Goal: Task Accomplishment & Management: Use online tool/utility

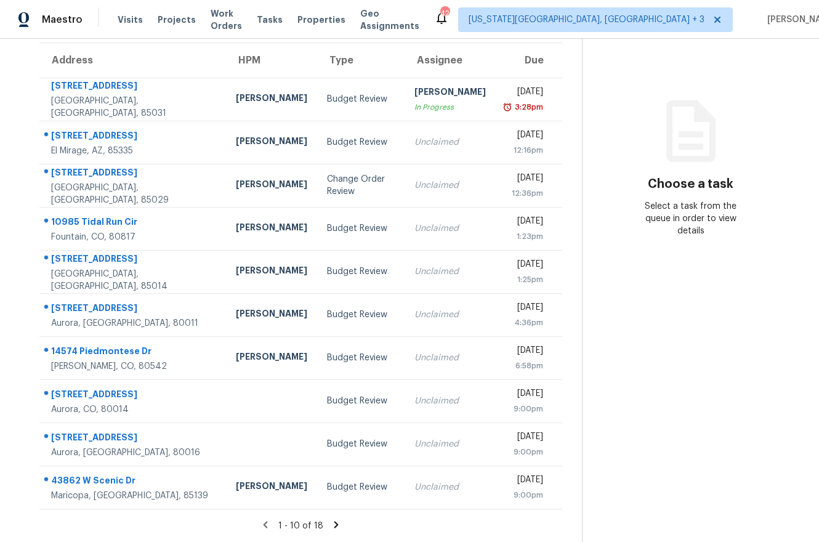
scroll to position [109, 0]
click at [333, 519] on icon at bounding box center [336, 524] width 11 height 11
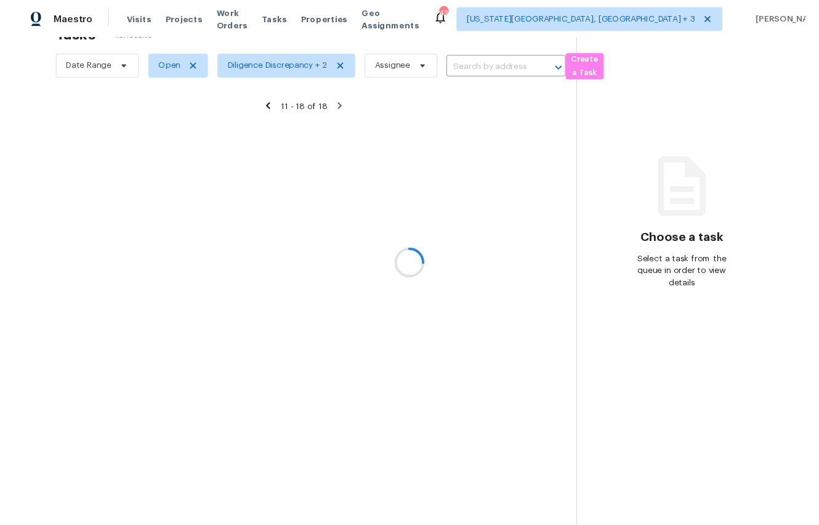
scroll to position [48, 0]
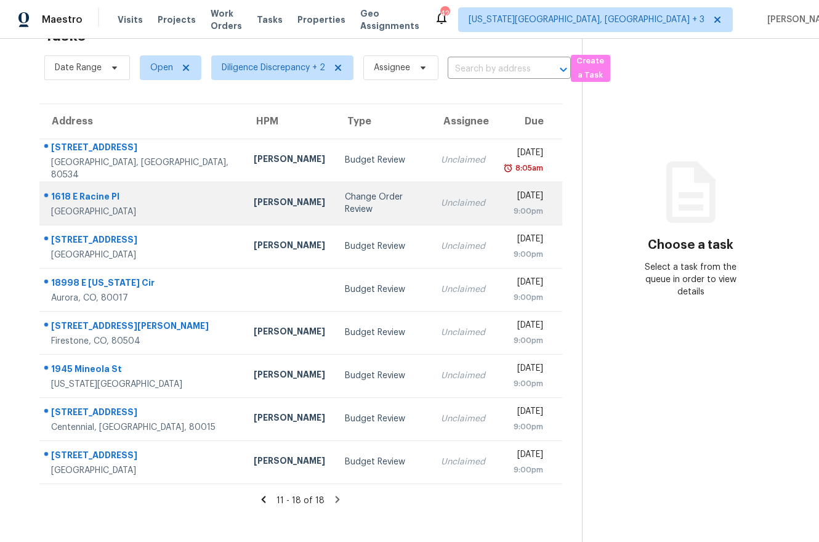
click at [345, 195] on div "Change Order Review" at bounding box center [383, 203] width 76 height 25
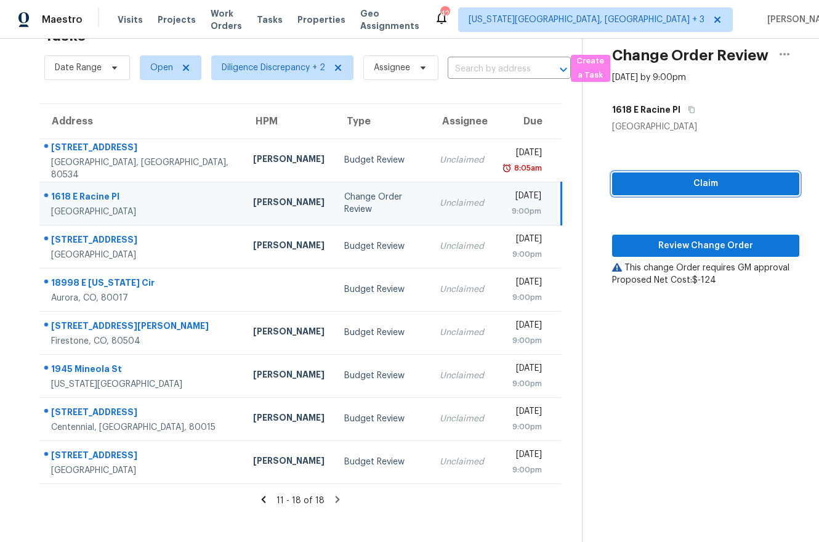
click at [647, 189] on span "Claim" at bounding box center [706, 183] width 168 height 15
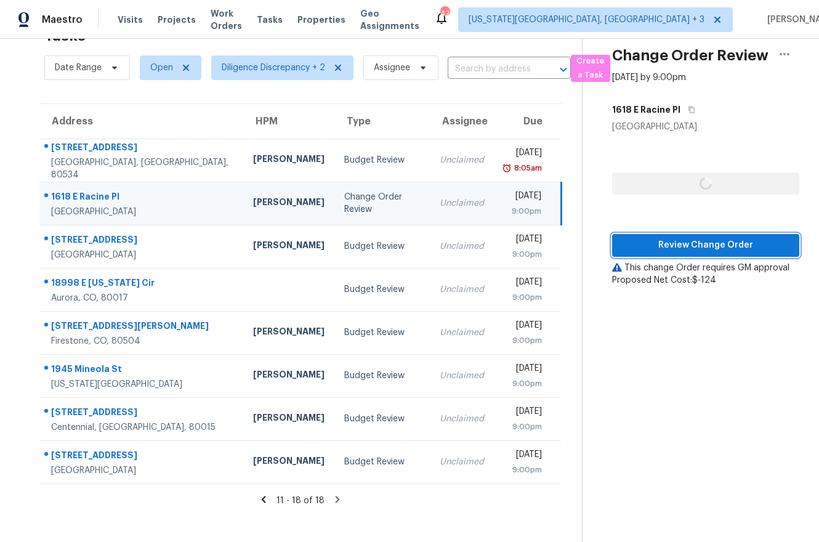
click at [666, 251] on span "Review Change Order" at bounding box center [706, 245] width 168 height 15
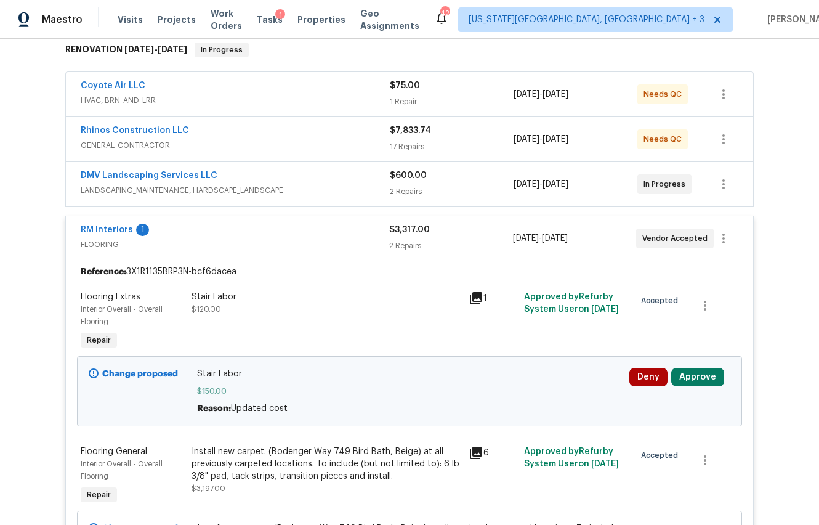
scroll to position [212, 0]
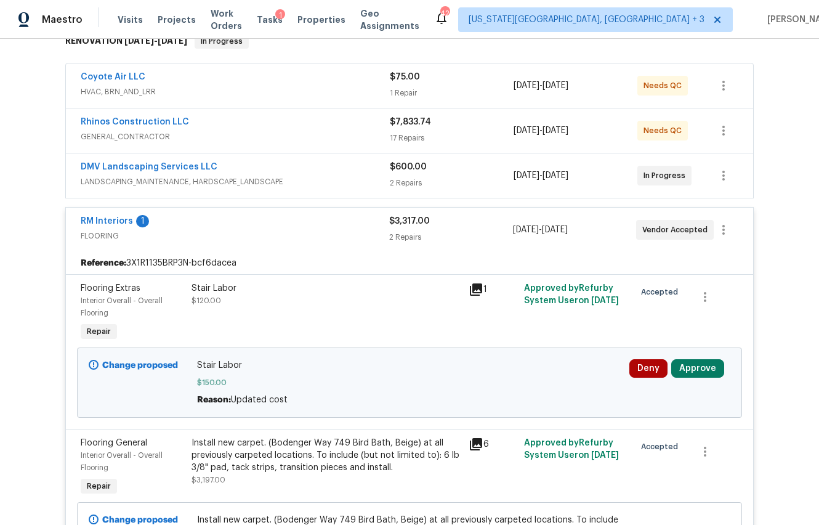
click at [689, 363] on button "Approve" at bounding box center [697, 368] width 53 height 18
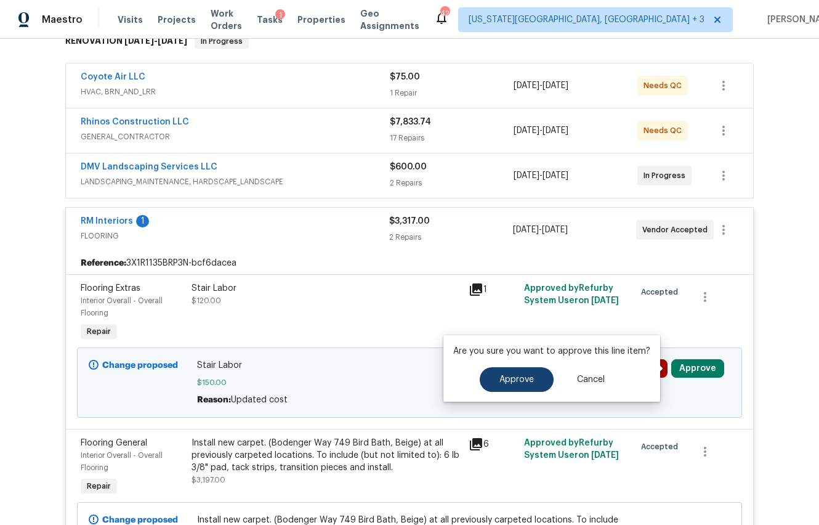
click at [532, 387] on button "Approve" at bounding box center [517, 379] width 74 height 25
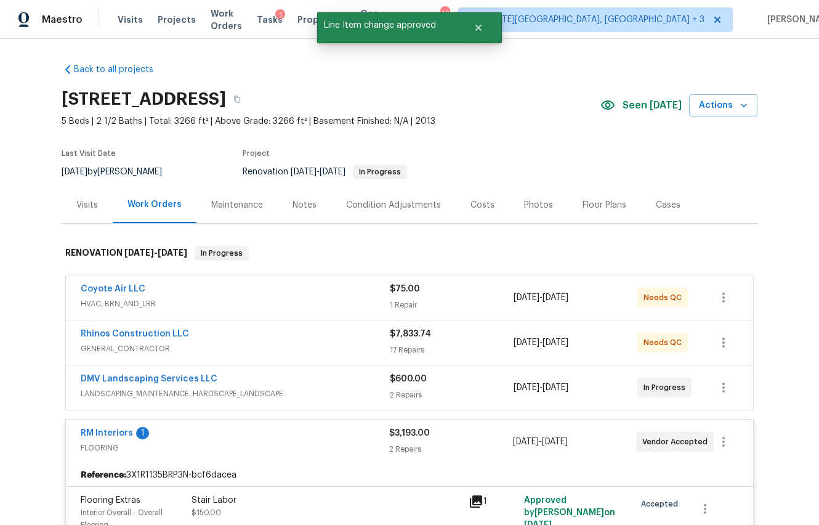
scroll to position [0, 0]
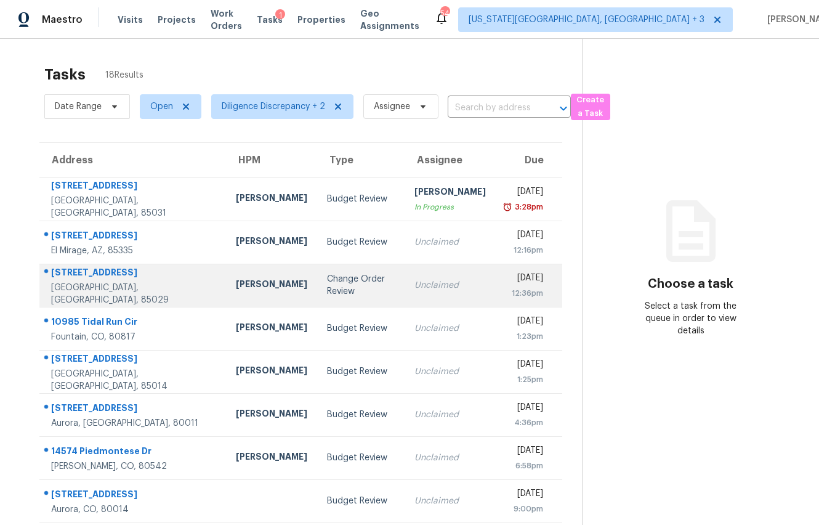
click at [317, 287] on td "Change Order Review" at bounding box center [360, 285] width 87 height 43
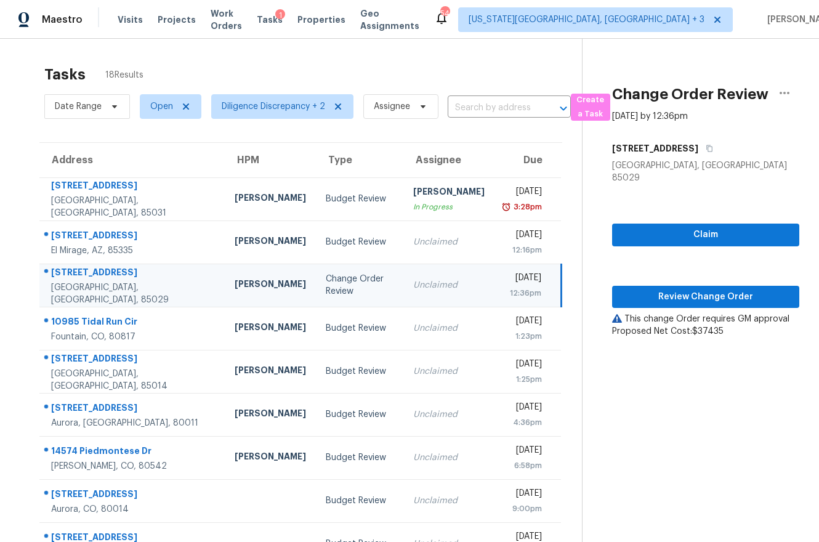
click at [380, 276] on td "Change Order Review" at bounding box center [359, 285] width 87 height 43
click at [650, 237] on span "Claim" at bounding box center [706, 234] width 168 height 15
click at [643, 304] on button "Review Change Order" at bounding box center [705, 297] width 187 height 23
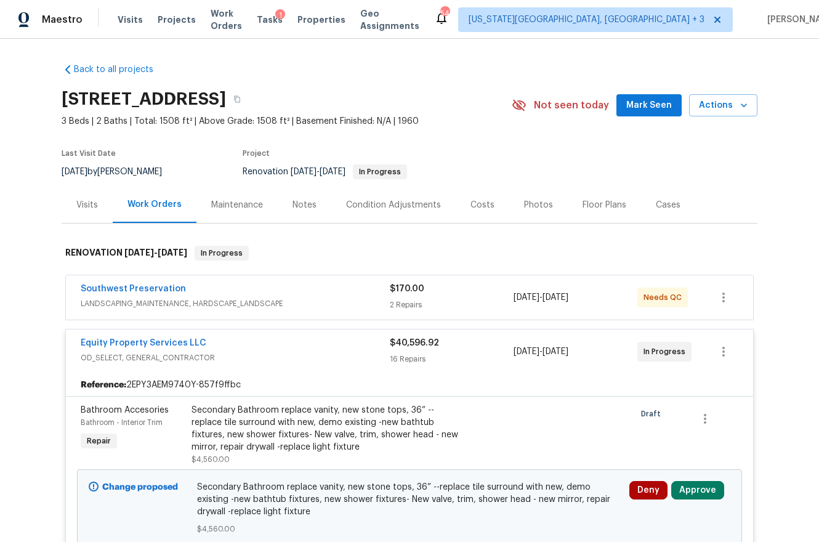
click at [471, 199] on div "Costs" at bounding box center [483, 205] width 24 height 12
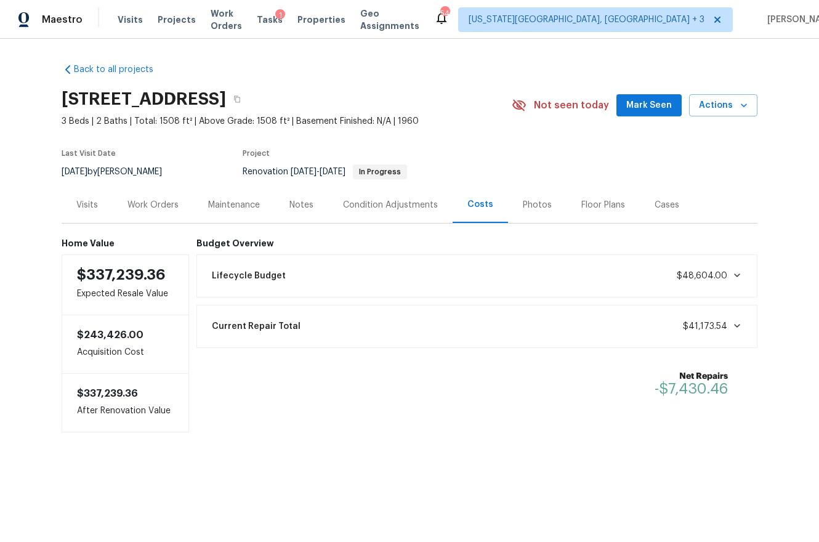
click at [152, 196] on div "Work Orders" at bounding box center [153, 205] width 81 height 36
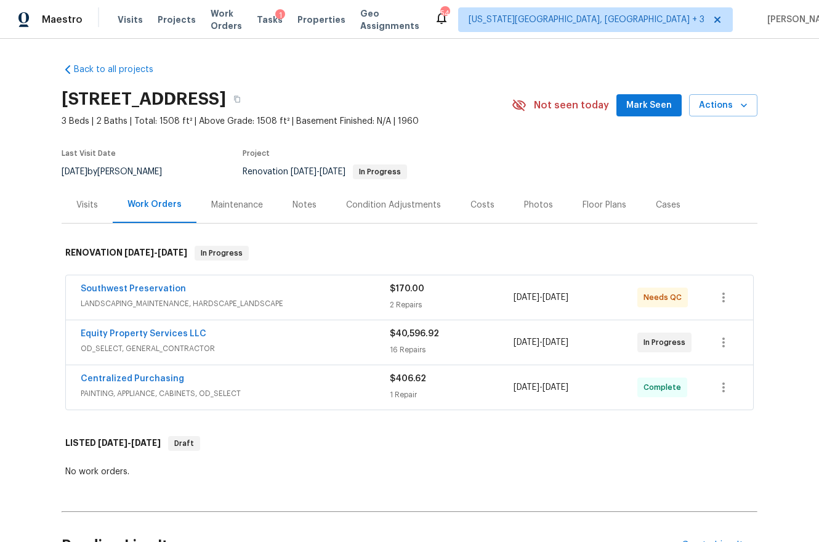
click at [309, 292] on div "Southwest Preservation" at bounding box center [235, 290] width 309 height 15
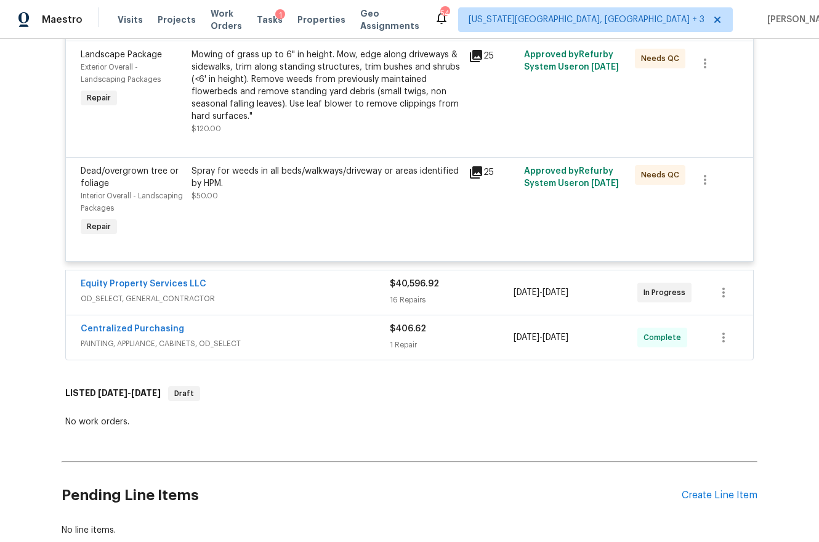
scroll to position [315, 0]
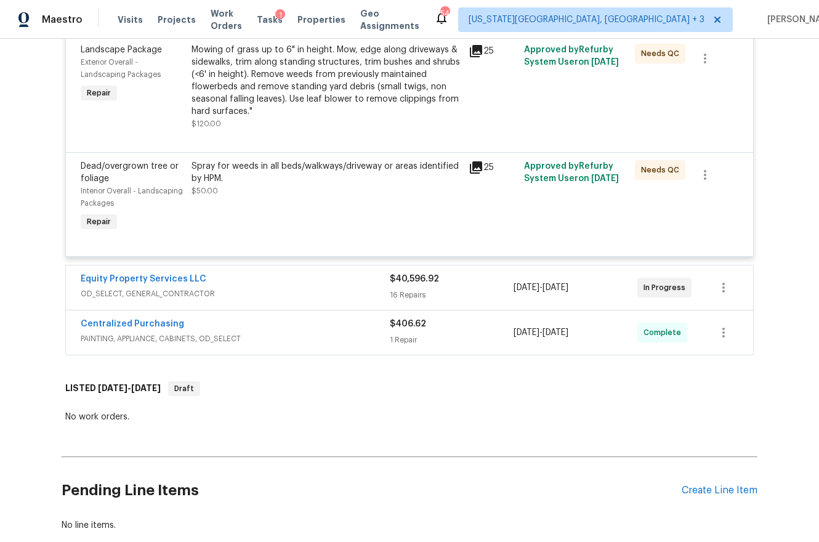
click at [291, 285] on div "Equity Property Services LLC" at bounding box center [235, 280] width 309 height 15
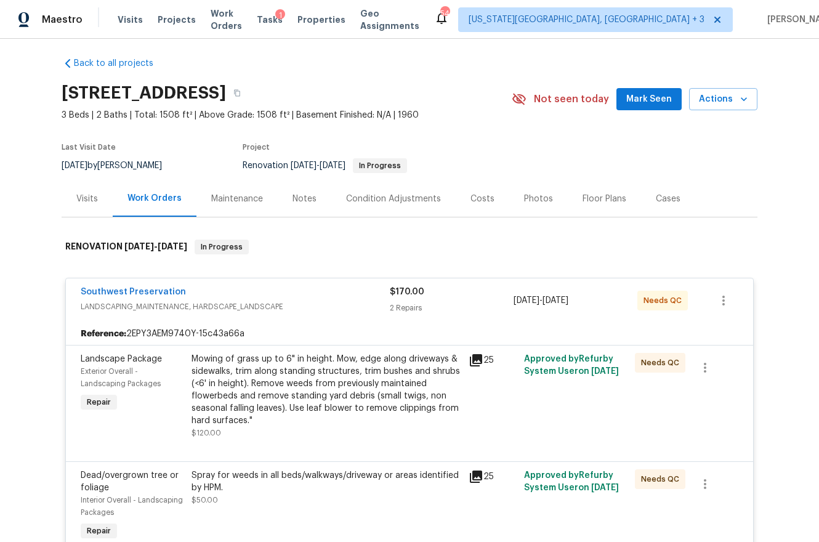
scroll to position [1, 0]
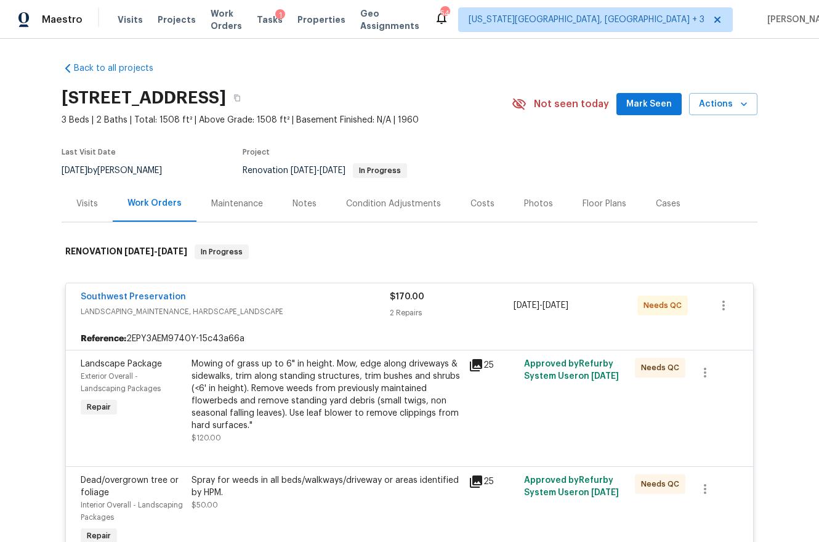
click at [415, 206] on div "Condition Adjustments" at bounding box center [393, 204] width 95 height 12
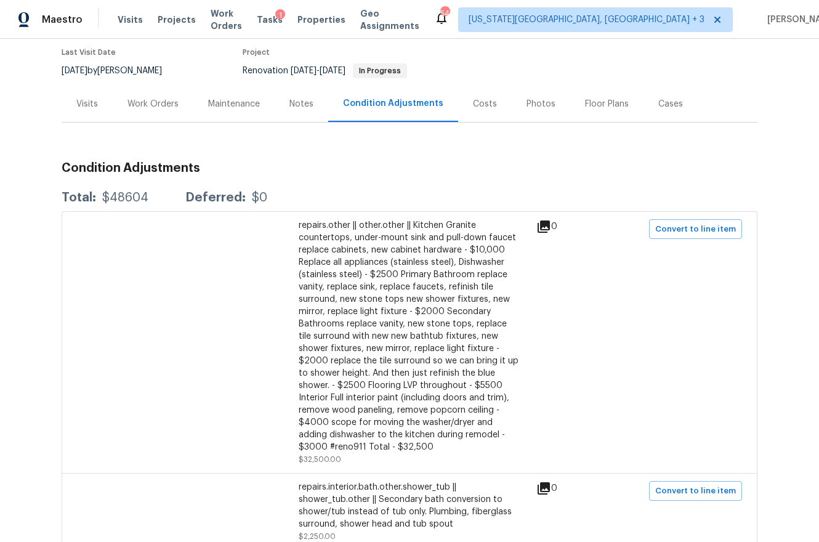
scroll to position [134, 0]
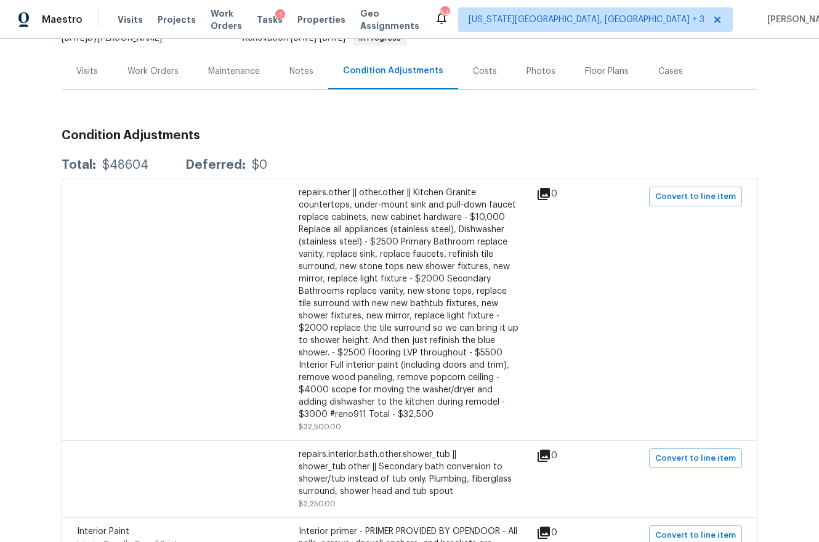
click at [161, 65] on div "Work Orders" at bounding box center [153, 71] width 51 height 12
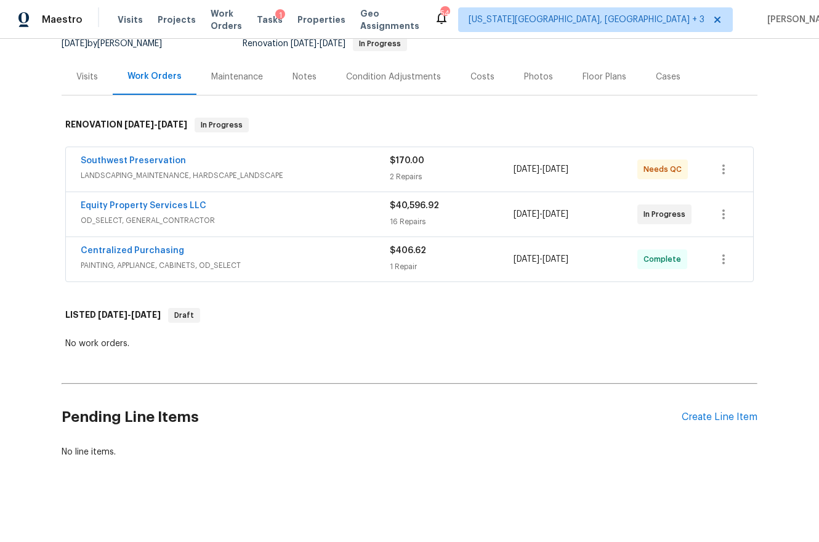
click at [223, 200] on div "Equity Property Services LLC" at bounding box center [235, 207] width 309 height 15
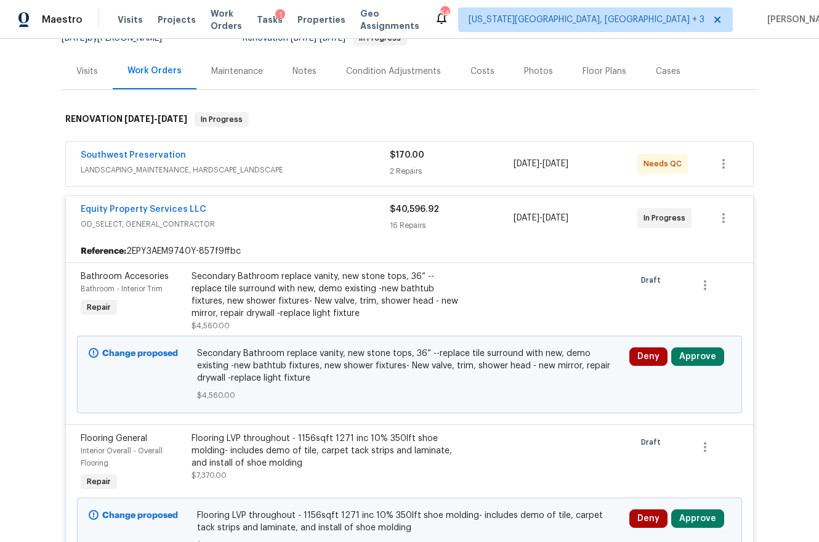
click at [705, 359] on button "Approve" at bounding box center [697, 356] width 53 height 18
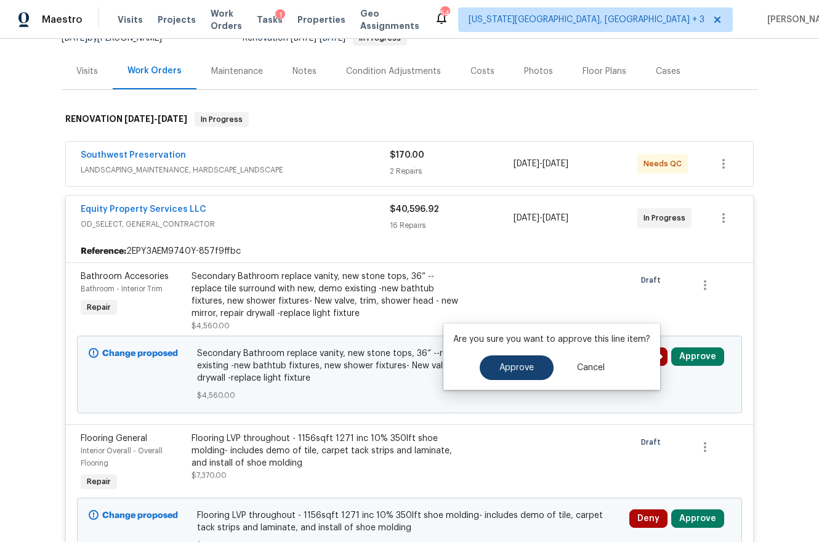
click at [531, 371] on span "Approve" at bounding box center [517, 367] width 34 height 9
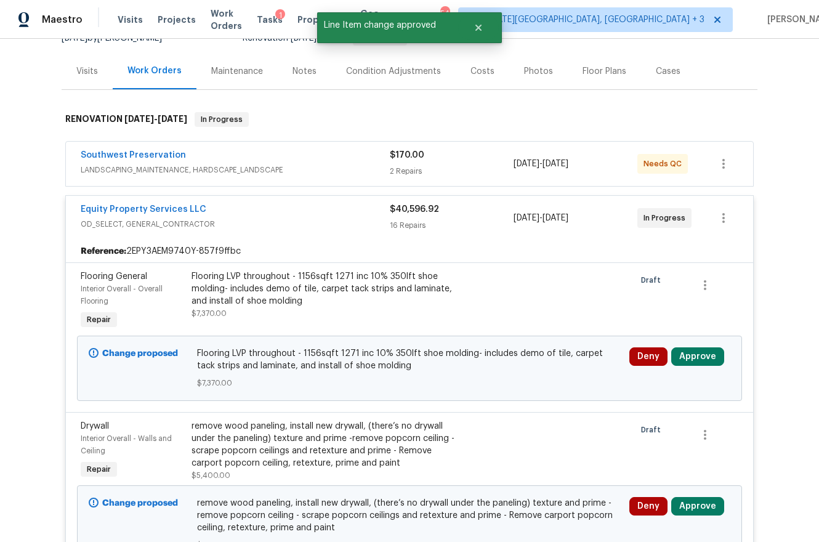
click at [701, 349] on button "Approve" at bounding box center [697, 356] width 53 height 18
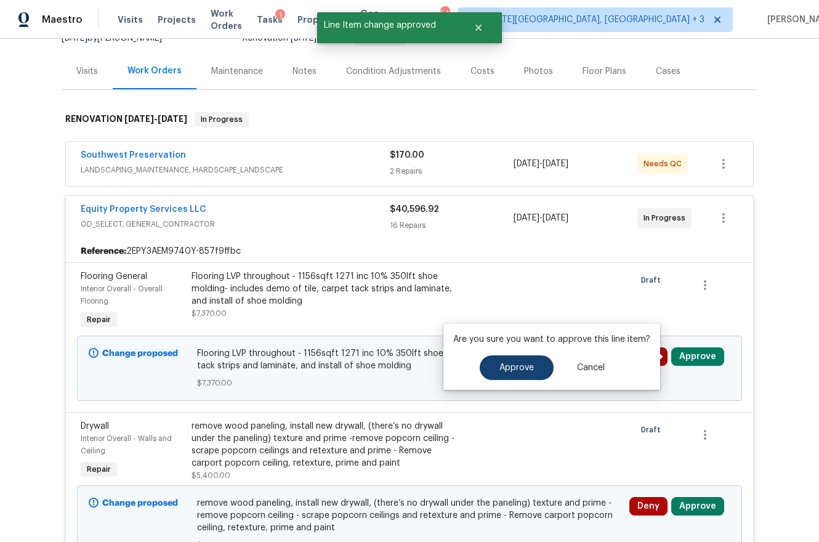
click at [516, 368] on span "Approve" at bounding box center [517, 367] width 34 height 9
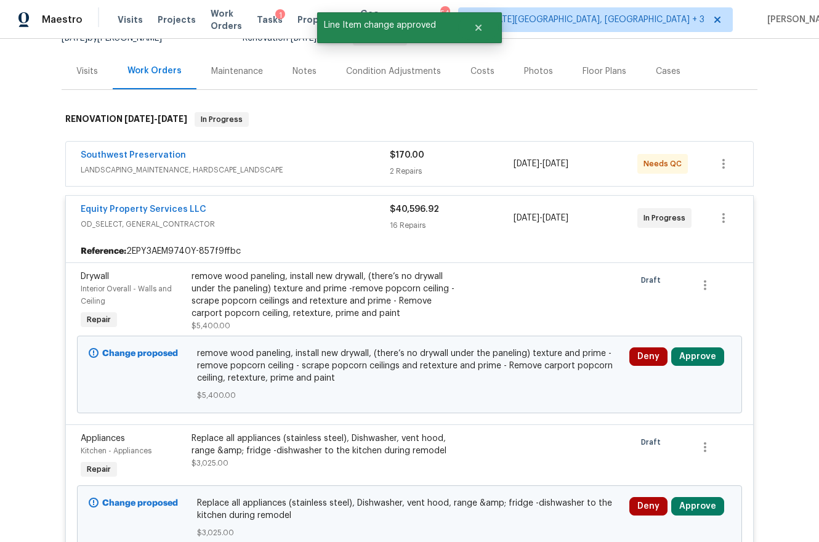
click at [708, 355] on button "Approve" at bounding box center [697, 356] width 53 height 18
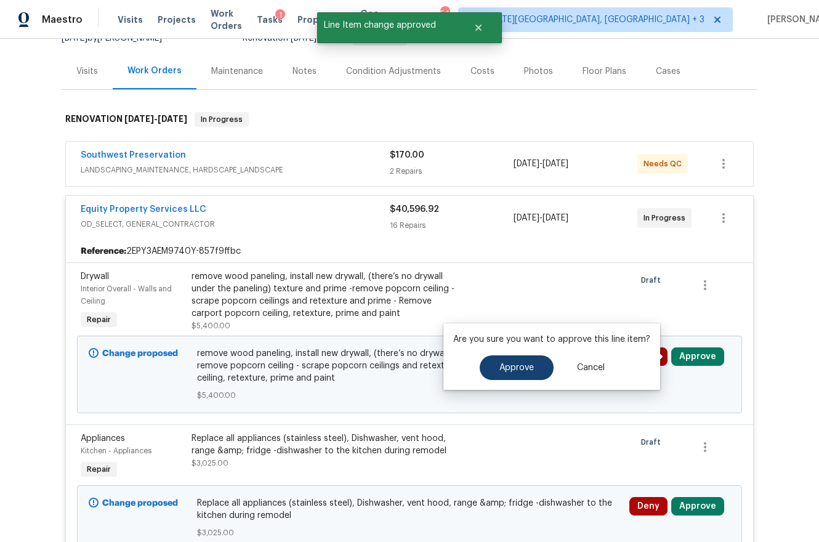
click at [530, 363] on span "Approve" at bounding box center [517, 367] width 34 height 9
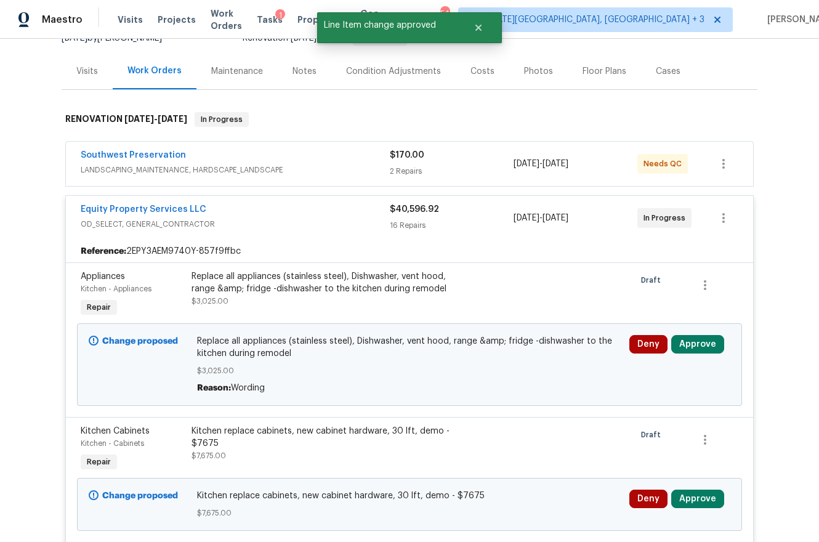
click at [695, 340] on button "Approve" at bounding box center [697, 344] width 53 height 18
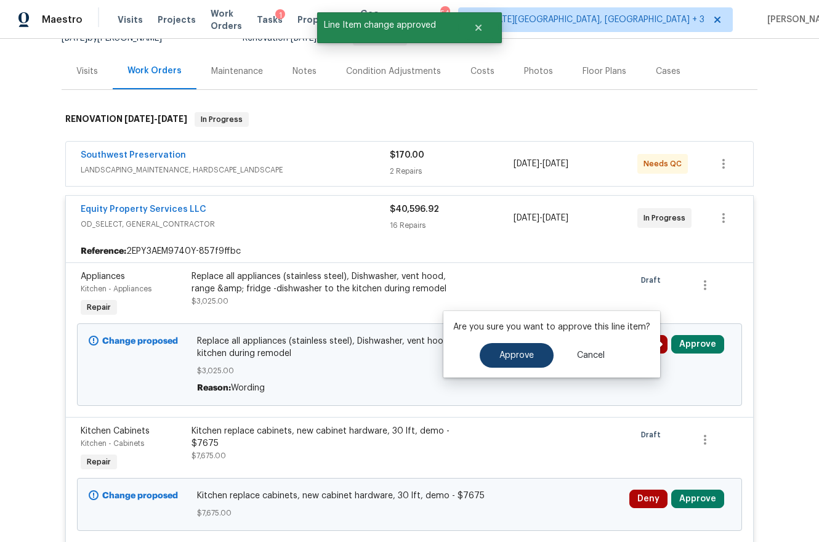
click at [533, 353] on button "Approve" at bounding box center [517, 355] width 74 height 25
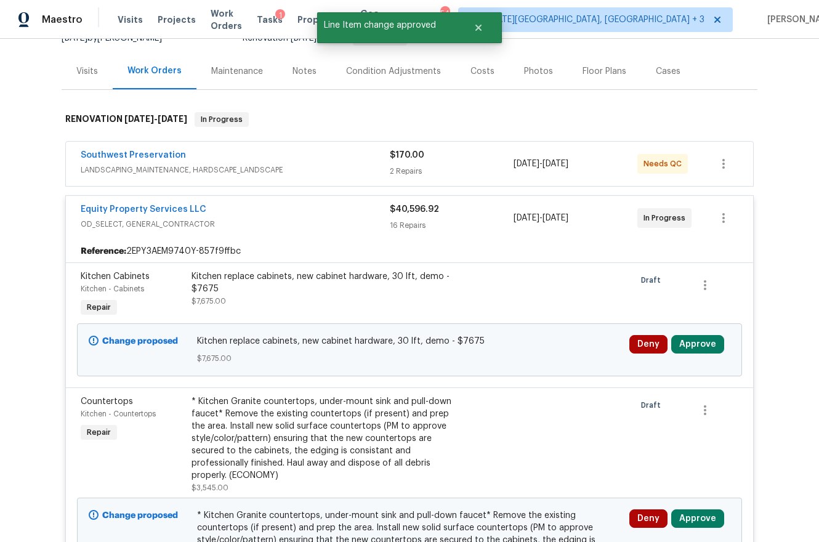
click at [705, 340] on button "Approve" at bounding box center [697, 344] width 53 height 18
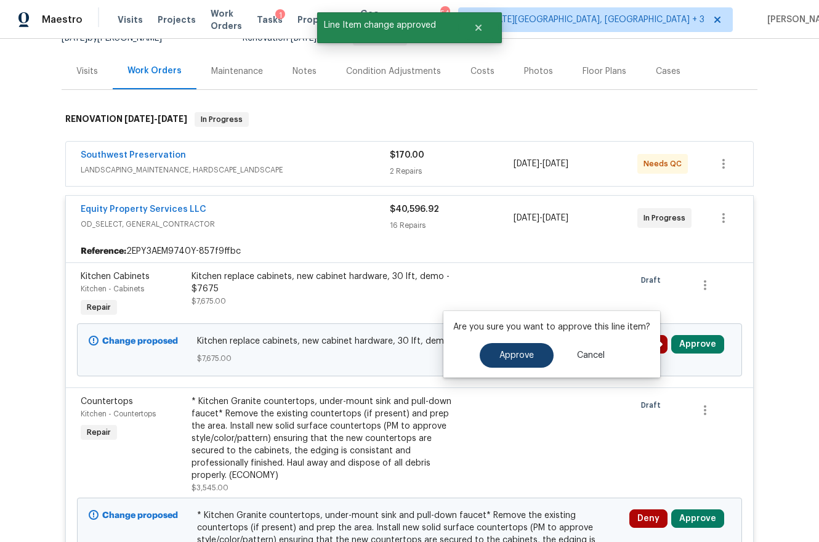
click at [530, 349] on button "Approve" at bounding box center [517, 355] width 74 height 25
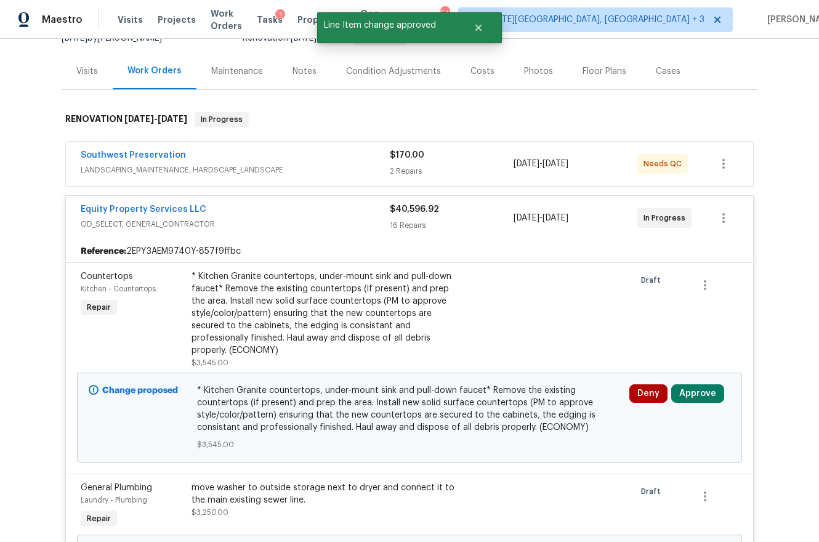
click at [697, 384] on button "Approve" at bounding box center [697, 393] width 53 height 18
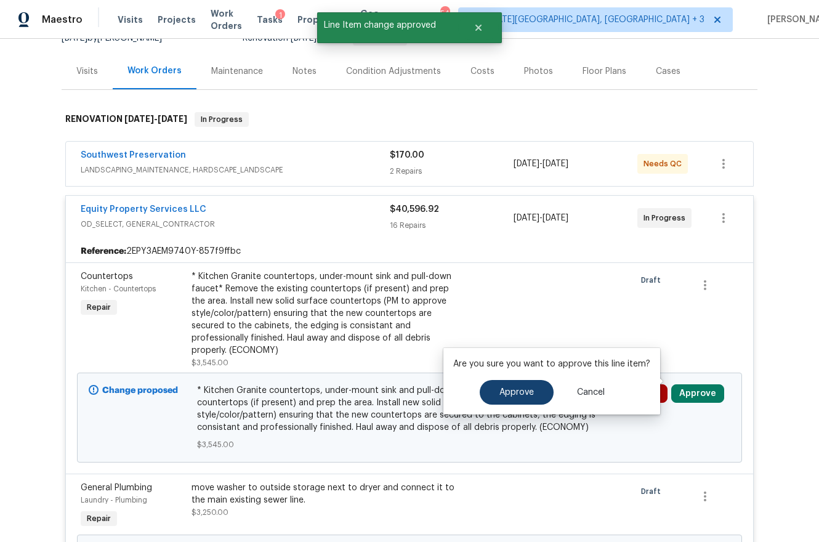
click at [519, 397] on span "Approve" at bounding box center [517, 392] width 34 height 9
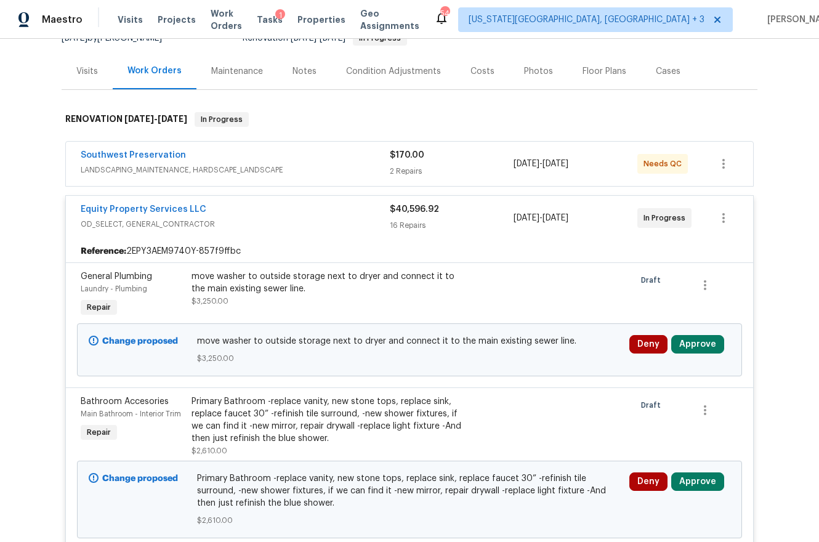
click at [673, 342] on button "Approve" at bounding box center [697, 344] width 53 height 18
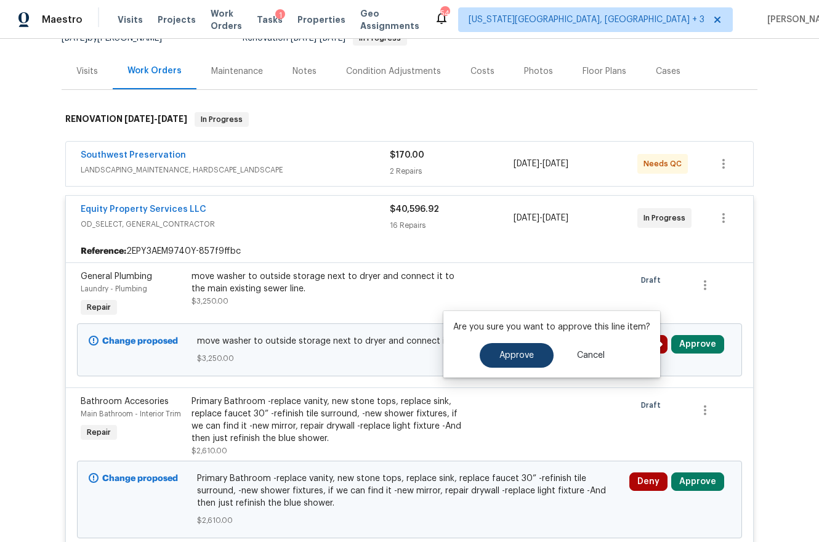
click at [513, 354] on span "Approve" at bounding box center [517, 355] width 34 height 9
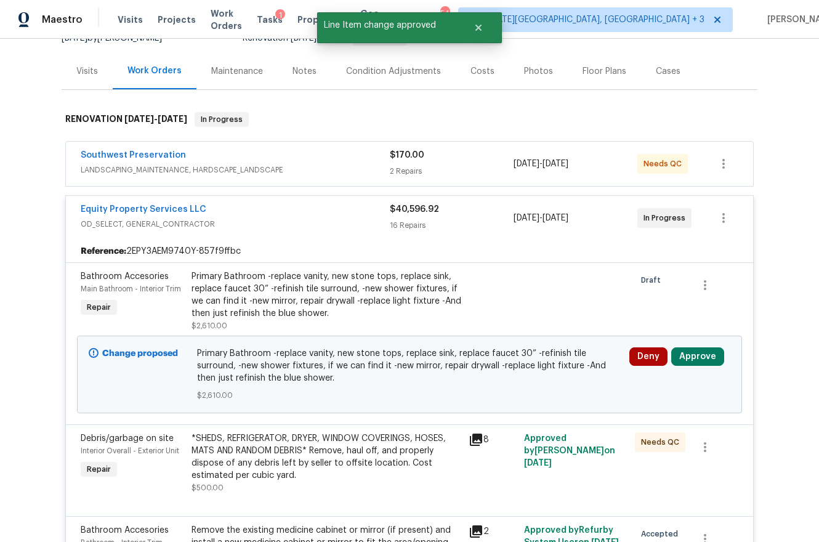
click at [679, 355] on button "Approve" at bounding box center [697, 356] width 53 height 18
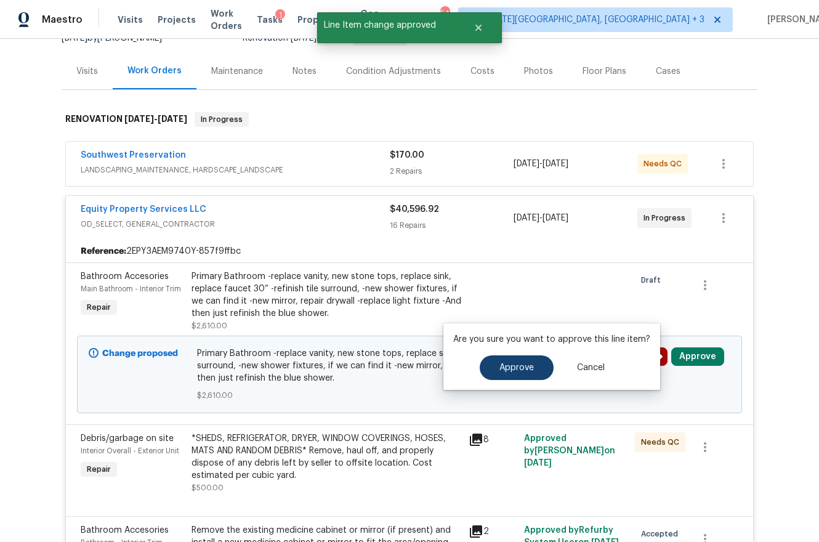
click at [531, 376] on button "Approve" at bounding box center [517, 367] width 74 height 25
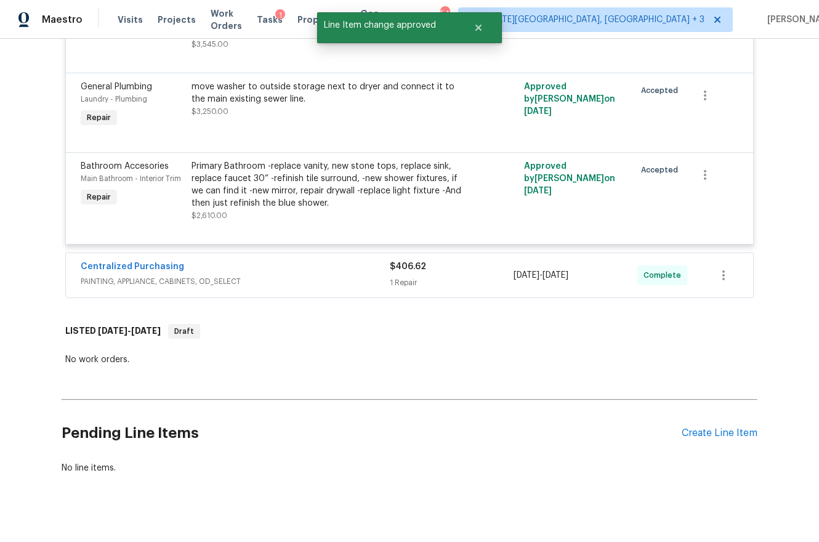
click at [456, 270] on div "Centralized Purchasing PAINTING, APPLIANCE, CABINETS, OD_SELECT $406.62 1 Repai…" at bounding box center [409, 275] width 687 height 44
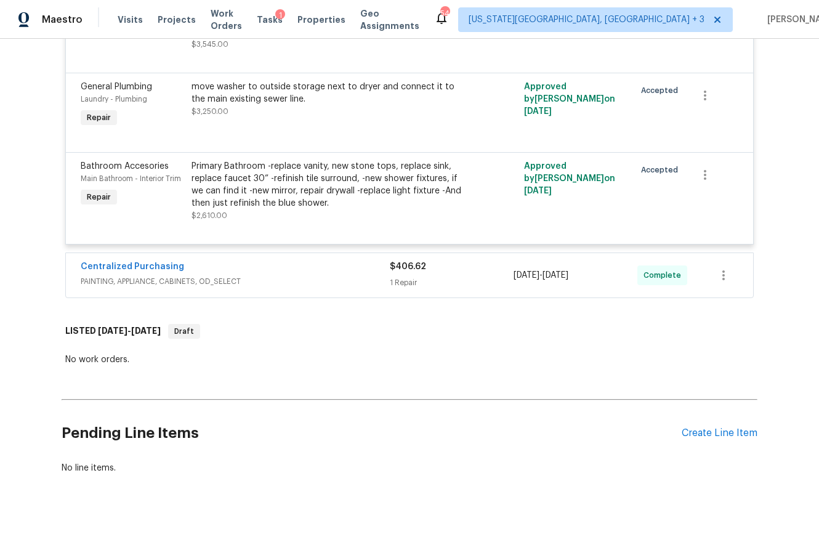
click at [213, 261] on div "Centralized Purchasing" at bounding box center [235, 268] width 309 height 15
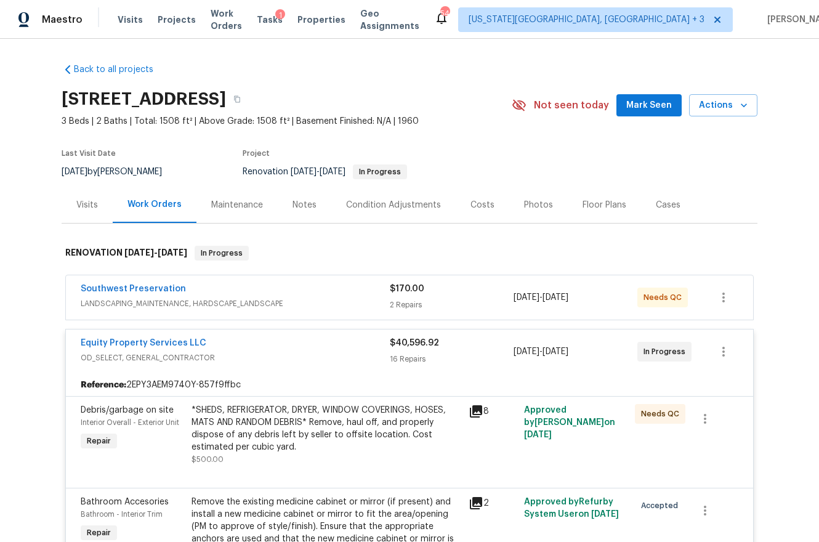
click at [471, 210] on div "Costs" at bounding box center [483, 205] width 24 height 12
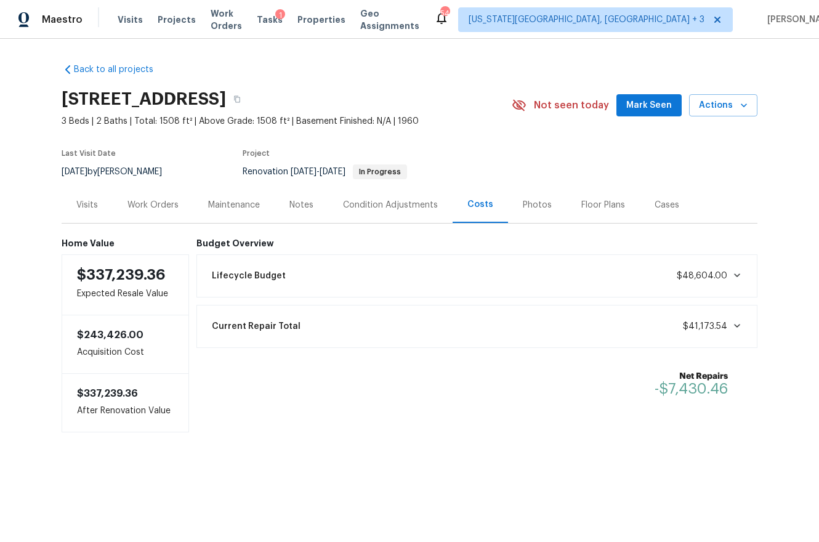
click at [365, 203] on div "Condition Adjustments" at bounding box center [390, 205] width 95 height 12
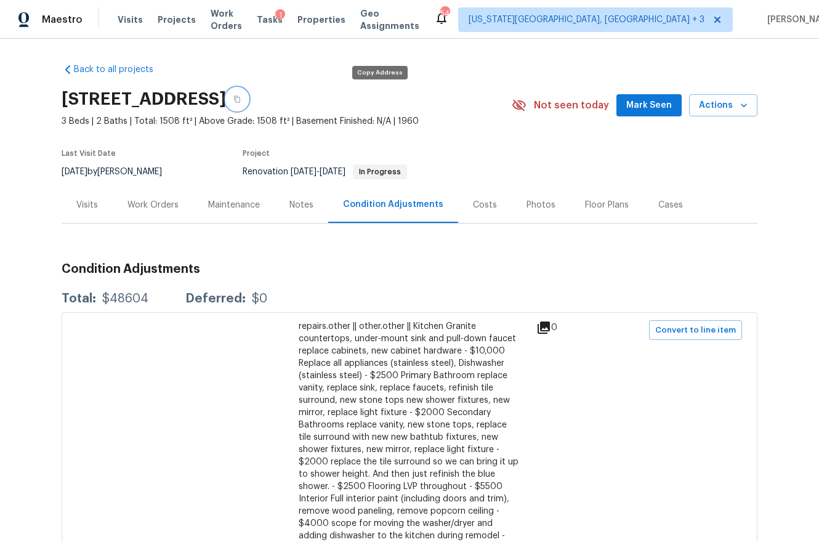
click at [240, 99] on icon "button" at bounding box center [237, 99] width 6 height 7
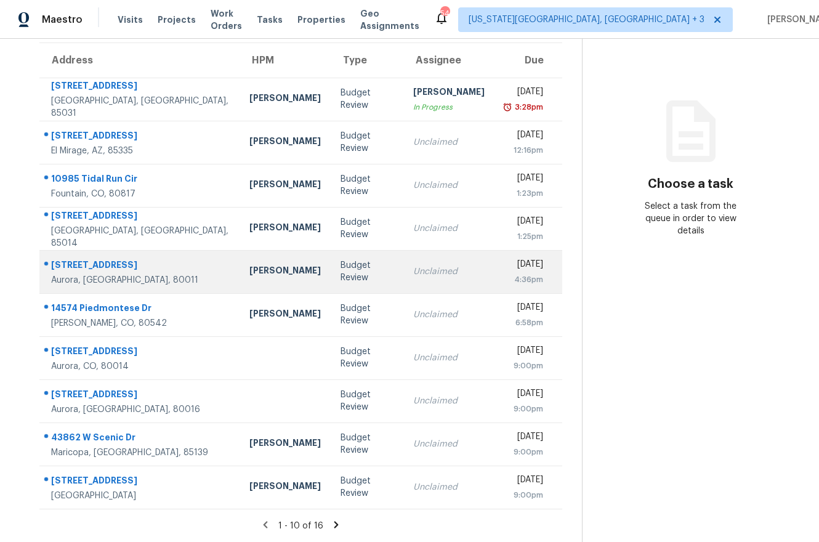
scroll to position [109, 0]
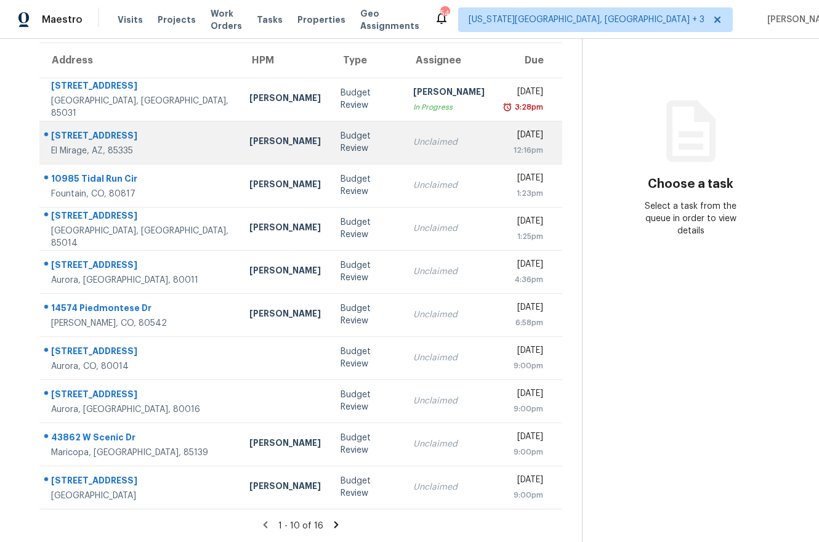
click at [420, 124] on td "Unclaimed" at bounding box center [448, 142] width 91 height 43
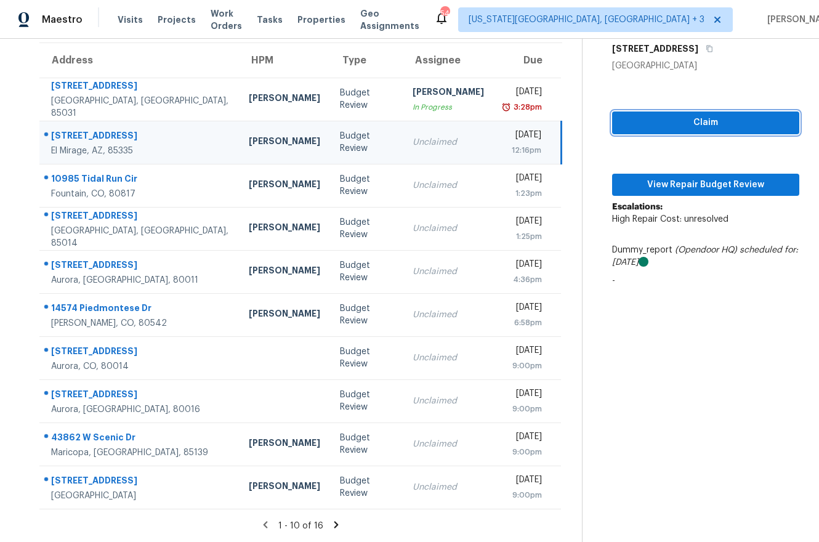
click at [667, 115] on span "Claim" at bounding box center [706, 122] width 168 height 15
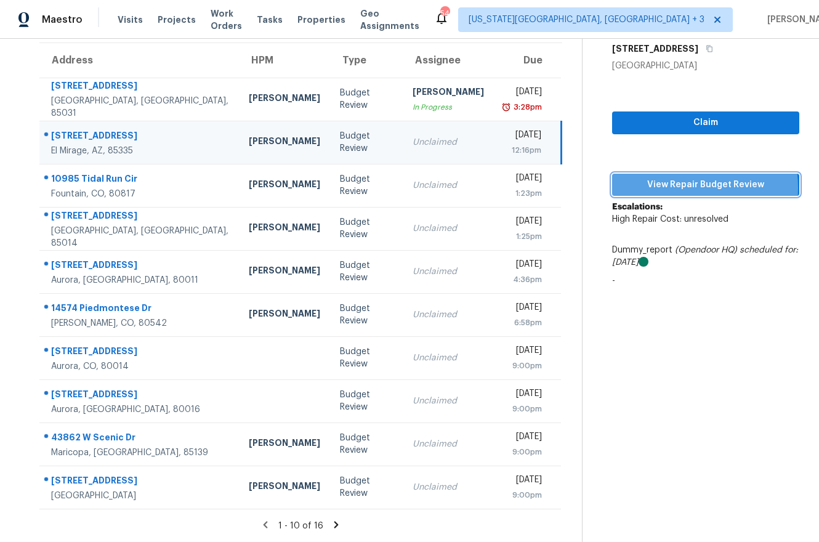
click at [678, 177] on span "View Repair Budget Review" at bounding box center [706, 184] width 168 height 15
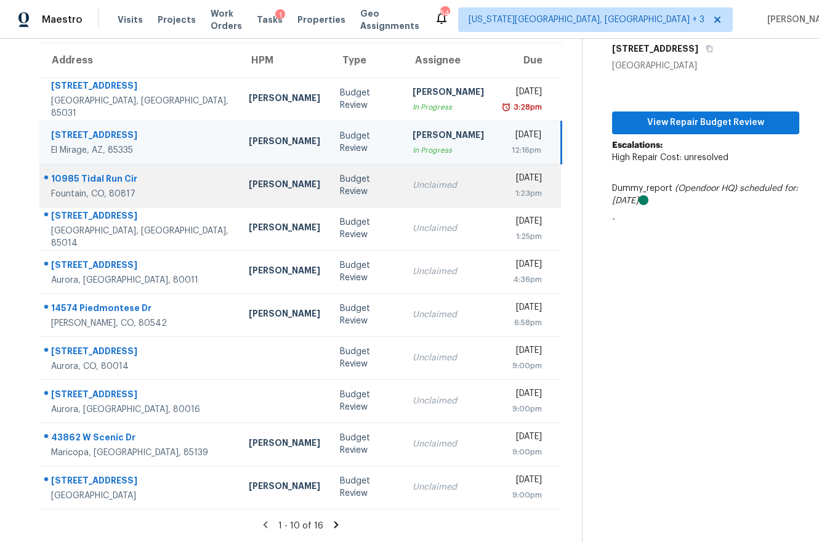
click at [422, 185] on td "Unclaimed" at bounding box center [448, 185] width 91 height 43
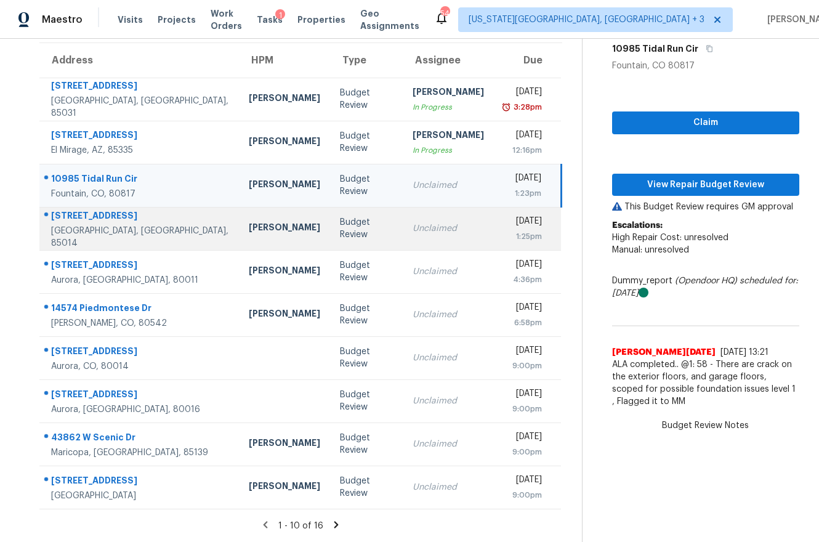
click at [434, 226] on td "Unclaimed" at bounding box center [448, 228] width 91 height 43
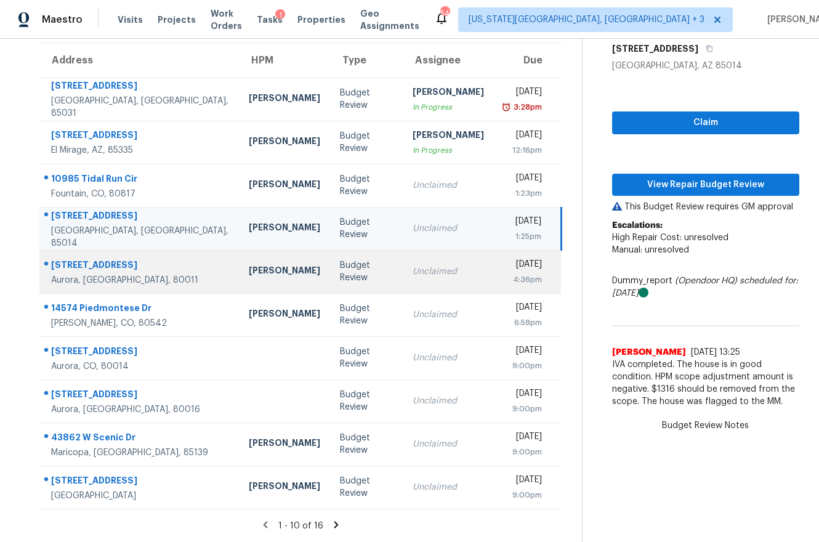
click at [430, 265] on div "Unclaimed" at bounding box center [448, 271] width 71 height 12
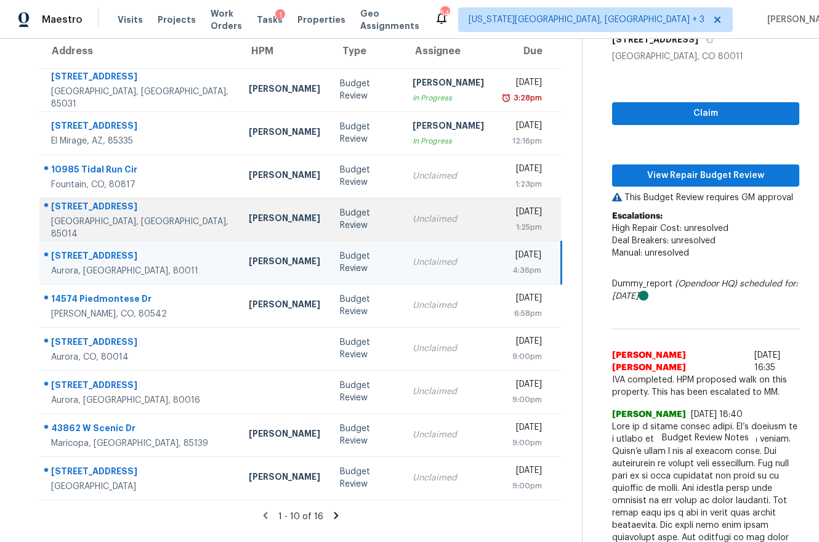
click at [413, 218] on div "Unclaimed" at bounding box center [448, 219] width 71 height 12
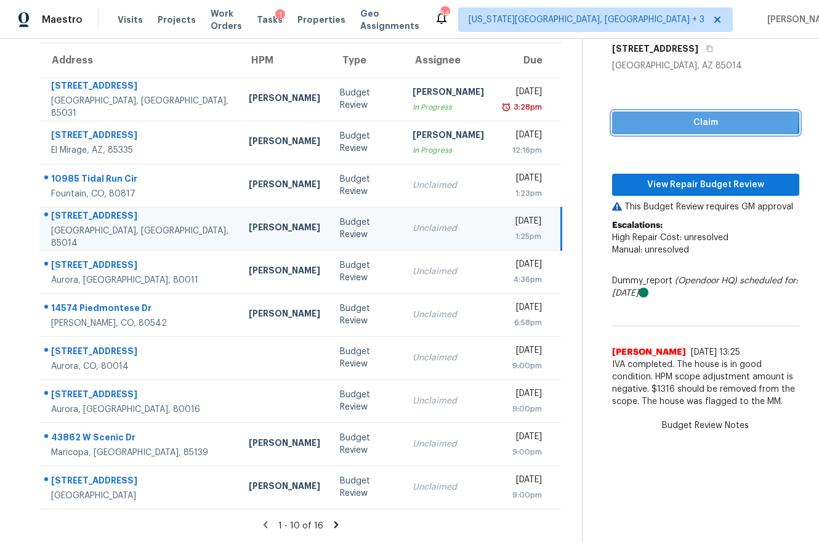
click at [666, 115] on span "Claim" at bounding box center [706, 122] width 168 height 15
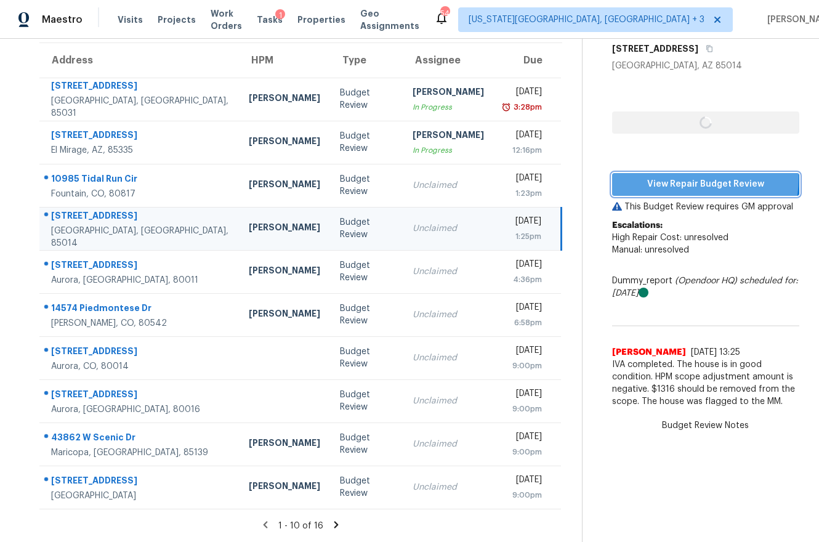
click at [666, 177] on span "View Repair Budget Review" at bounding box center [706, 184] width 168 height 15
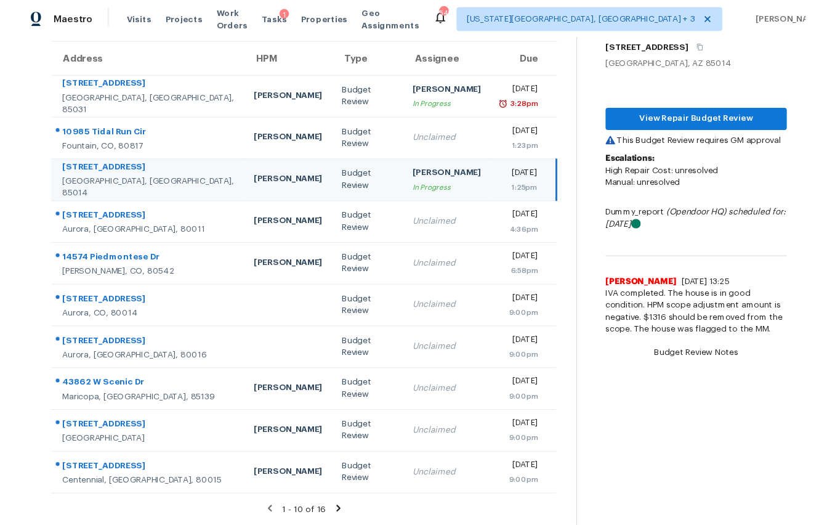
scroll to position [48, 0]
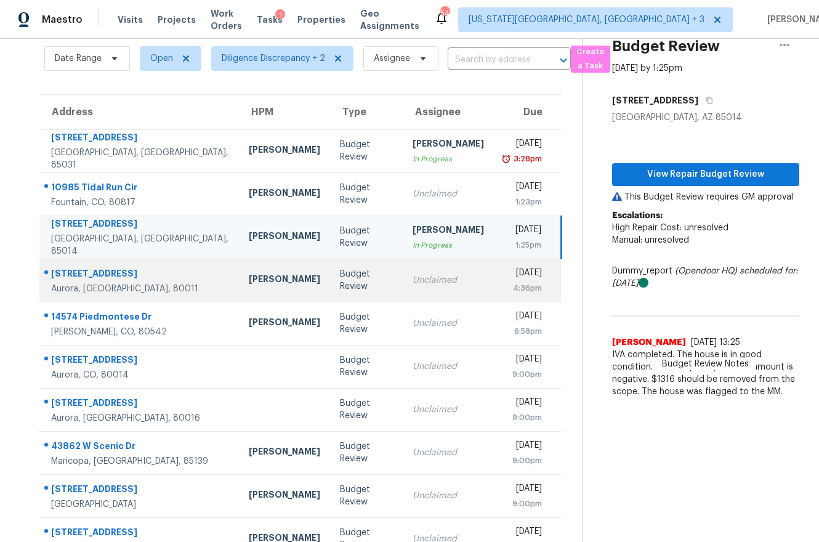
click at [445, 269] on td "Unclaimed" at bounding box center [448, 280] width 91 height 43
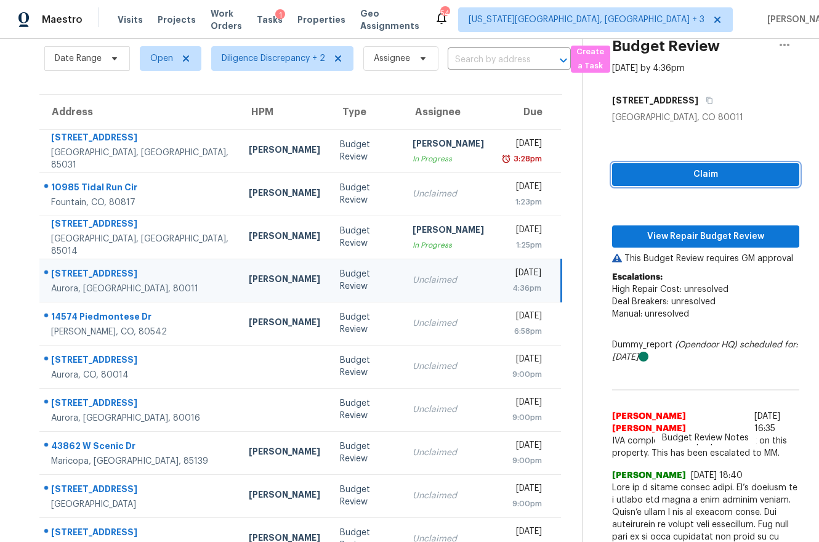
click at [636, 166] on button "Claim" at bounding box center [705, 174] width 187 height 23
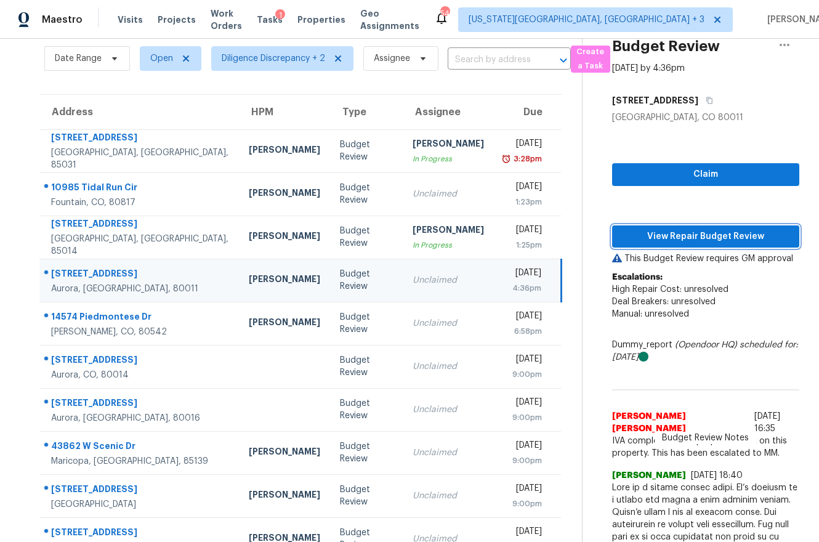
click at [631, 242] on span "View Repair Budget Review" at bounding box center [706, 236] width 168 height 15
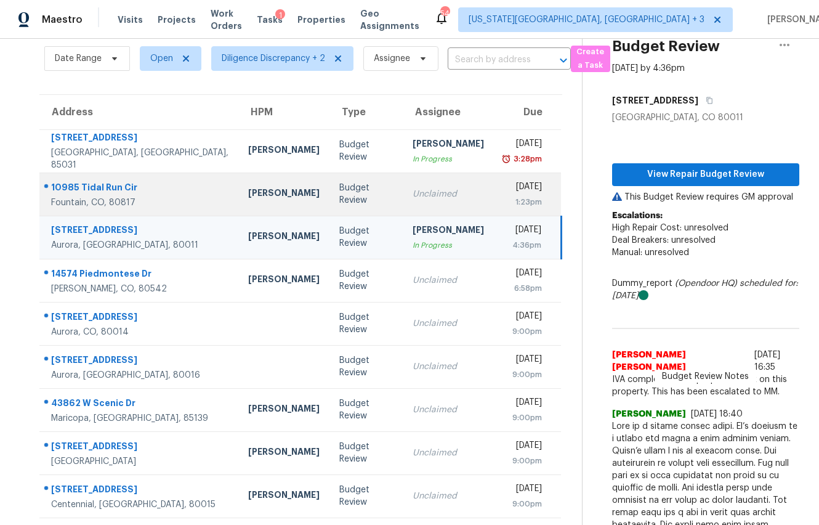
click at [413, 198] on div "Unclaimed" at bounding box center [448, 194] width 71 height 12
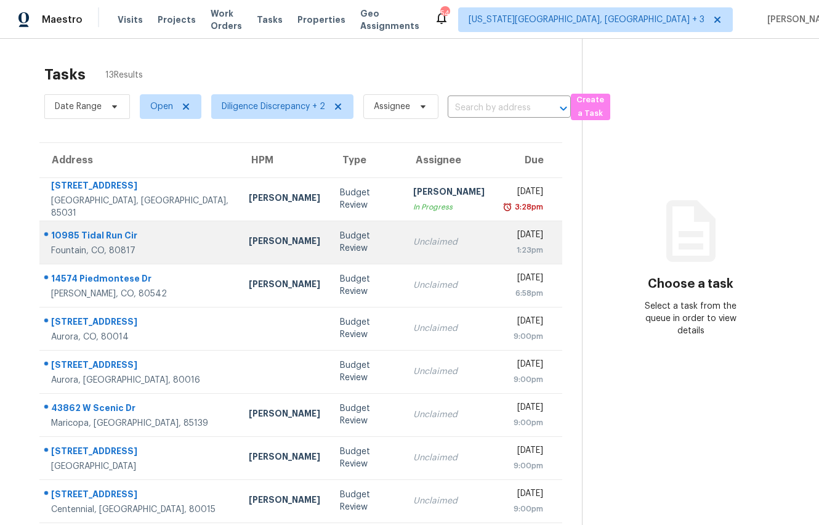
click at [403, 235] on td "Unclaimed" at bounding box center [448, 242] width 91 height 43
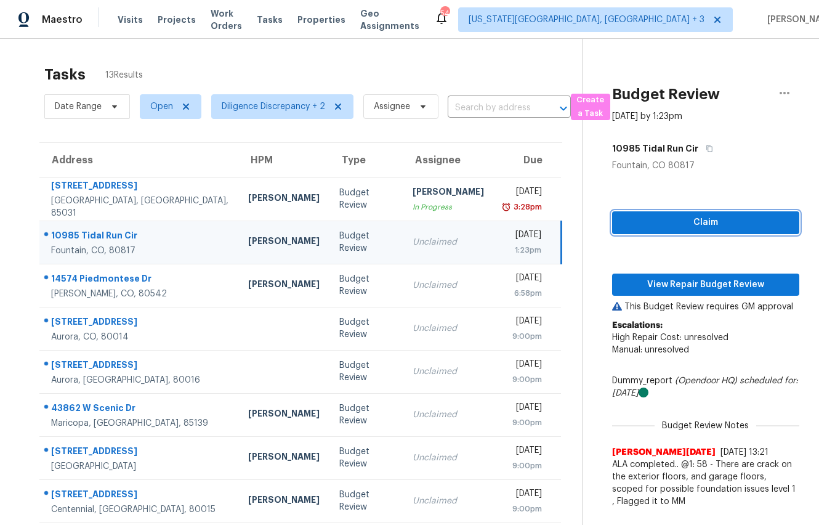
click at [652, 217] on span "Claim" at bounding box center [706, 222] width 168 height 15
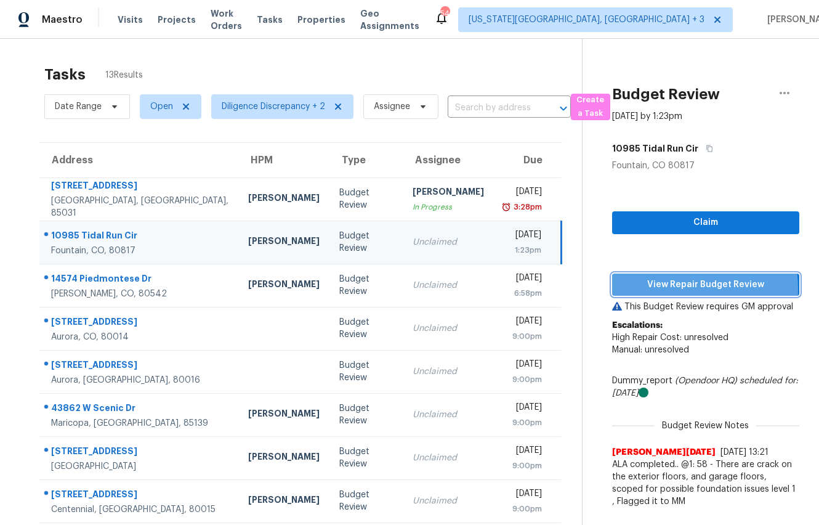
click at [652, 289] on span "View Repair Budget Review" at bounding box center [706, 284] width 168 height 15
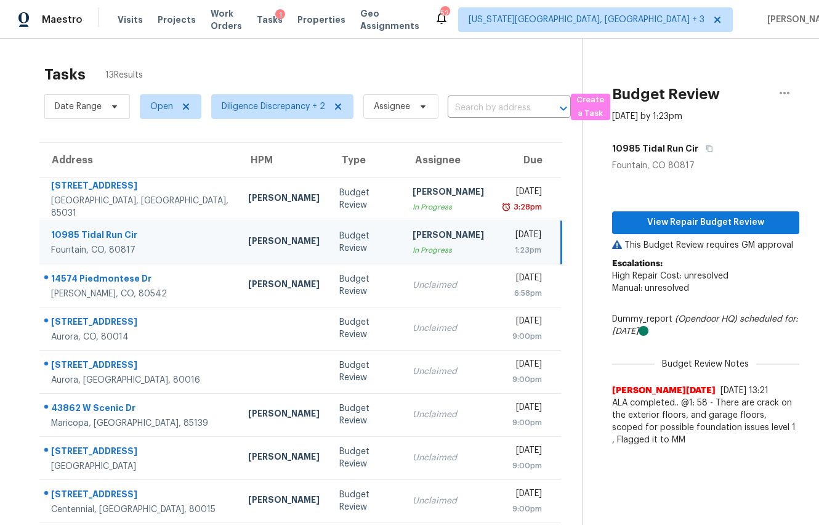
click at [422, 251] on div "In Progress" at bounding box center [448, 250] width 71 height 12
click at [683, 224] on span "View Repair Budget Review" at bounding box center [706, 222] width 168 height 15
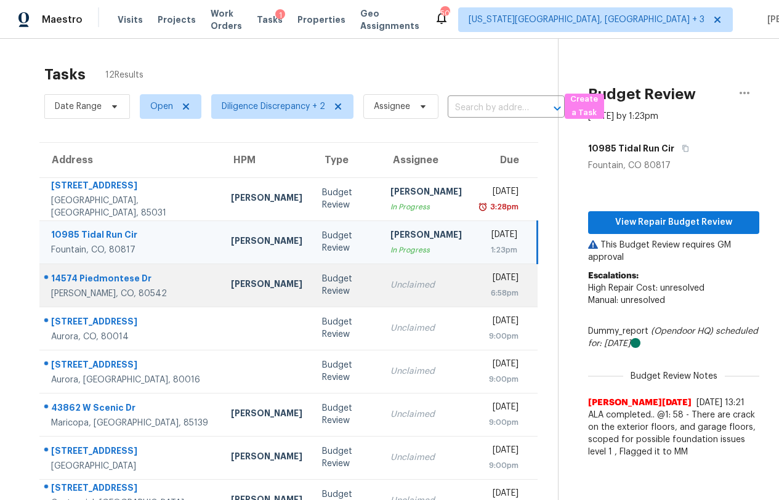
click at [322, 290] on div "Budget Review" at bounding box center [346, 285] width 49 height 25
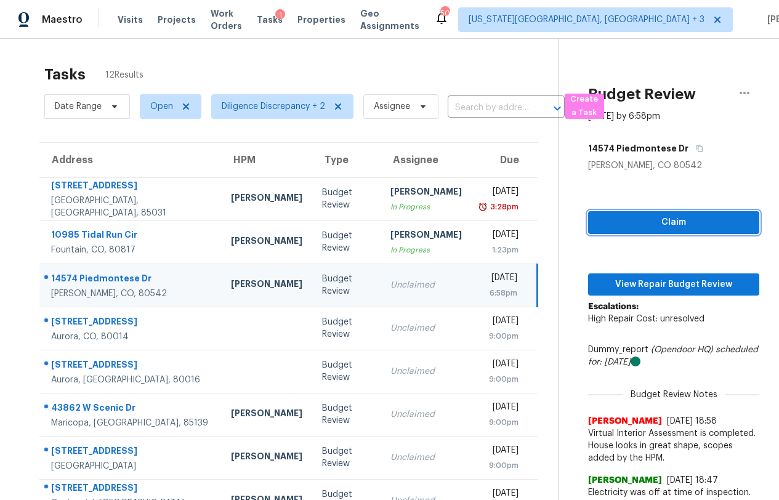
click at [648, 222] on span "Claim" at bounding box center [674, 222] width 152 height 15
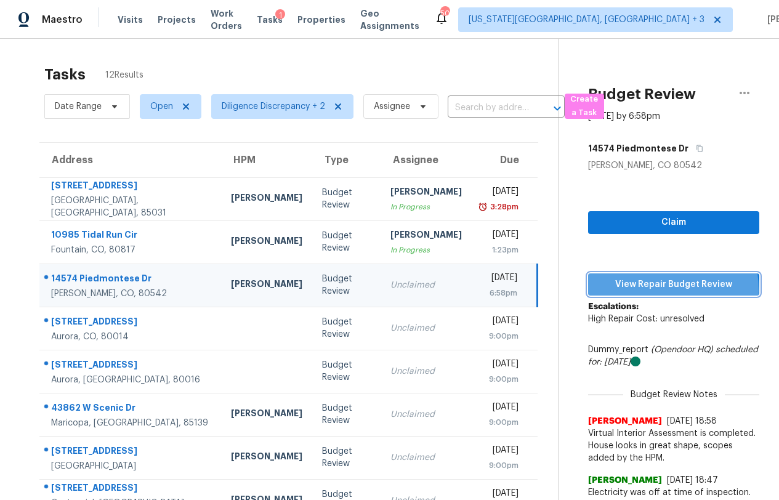
click at [630, 291] on span "View Repair Budget Review" at bounding box center [674, 284] width 152 height 15
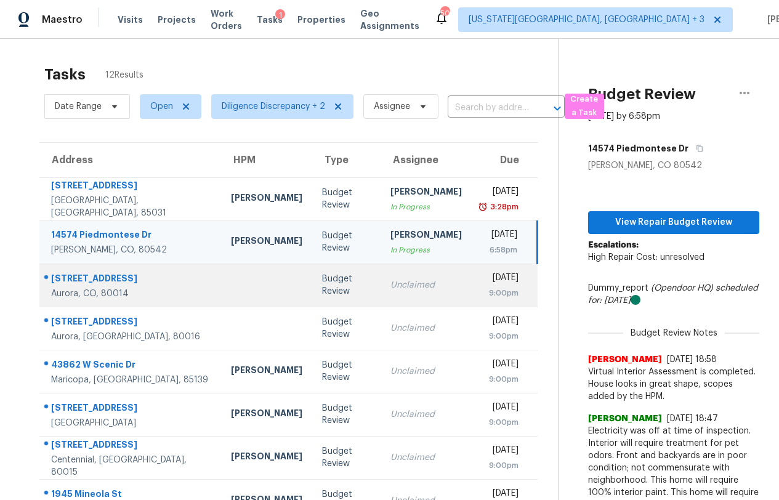
click at [403, 278] on td "Unclaimed" at bounding box center [426, 285] width 91 height 43
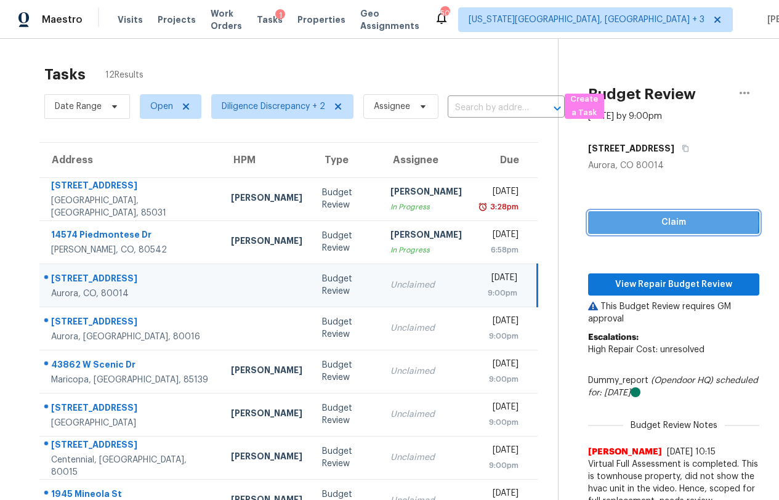
click at [663, 222] on span "Claim" at bounding box center [674, 222] width 152 height 15
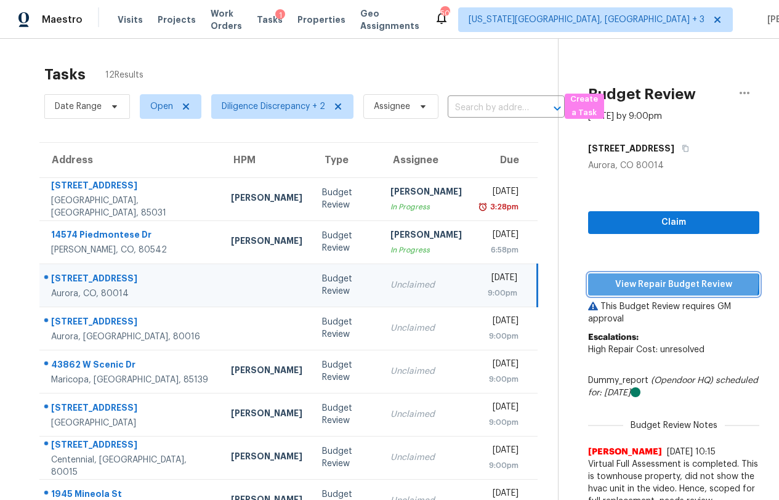
click at [662, 281] on span "View Repair Budget Review" at bounding box center [674, 284] width 152 height 15
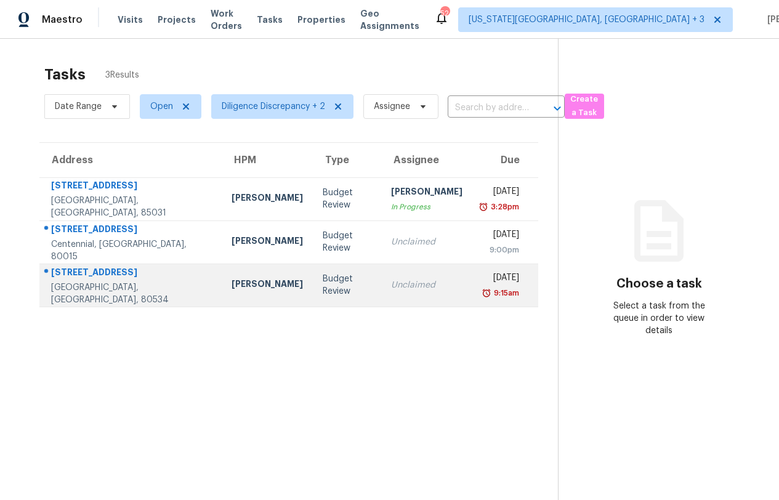
click at [391, 279] on div "Unclaimed" at bounding box center [426, 285] width 71 height 12
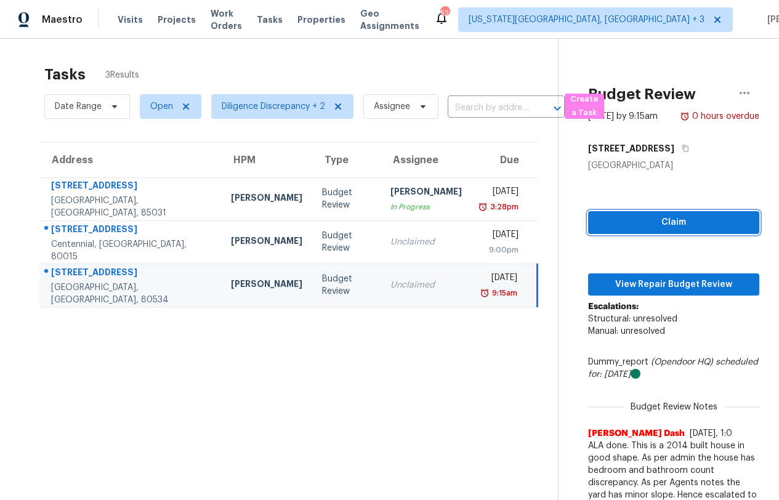
click at [651, 230] on span "Claim" at bounding box center [674, 222] width 152 height 15
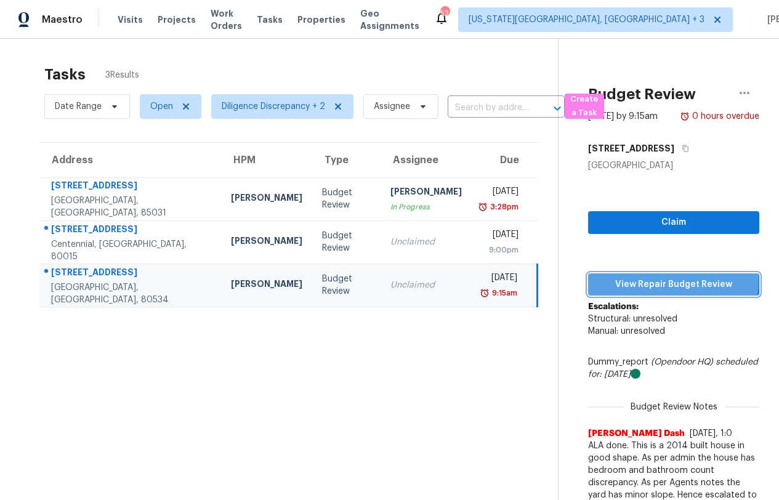
click at [633, 291] on span "View Repair Budget Review" at bounding box center [674, 284] width 152 height 15
